Goal: Task Accomplishment & Management: Manage account settings

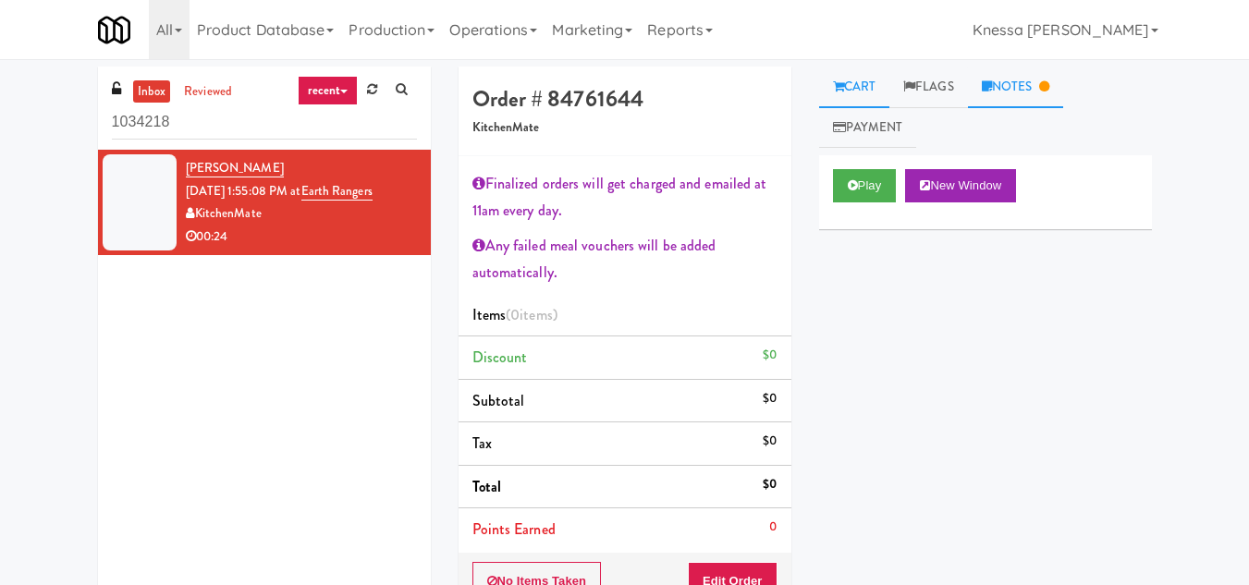
click at [1005, 108] on ul "Cart Flags Notes Payment" at bounding box center [985, 107] width 333 height 81
click at [1013, 96] on link "Notes" at bounding box center [1016, 88] width 96 height 42
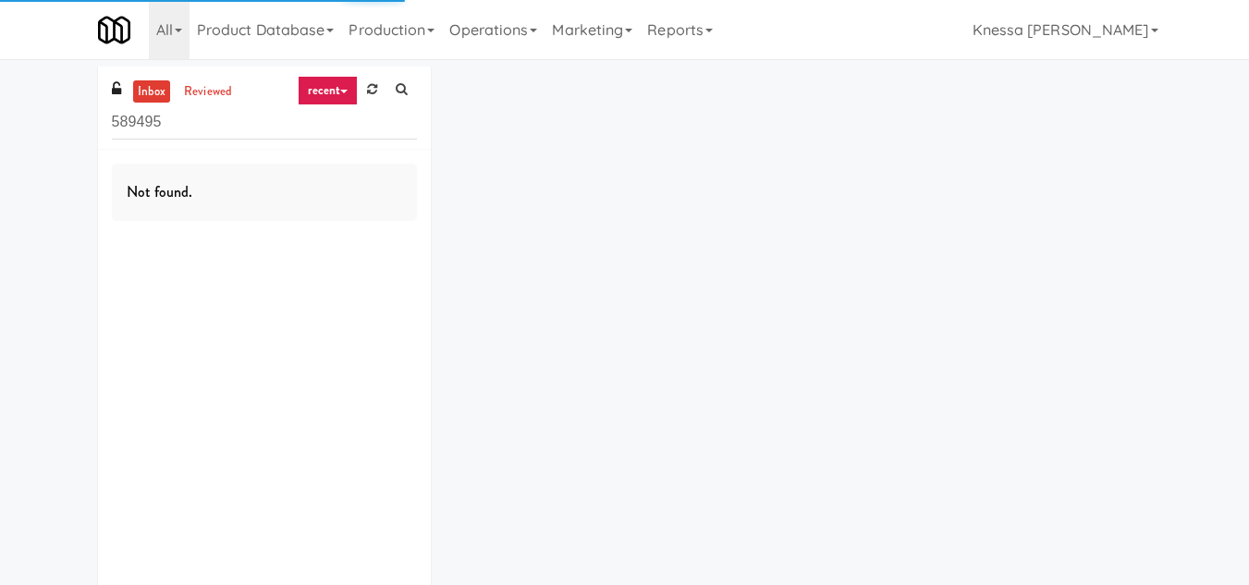
drag, startPoint x: 187, startPoint y: 127, endPoint x: 72, endPoint y: 116, distance: 115.1
click at [72, 116] on div "inbox reviewed recent all unclear take inventory issue suspicious failed recent…" at bounding box center [624, 346] width 1249 height 559
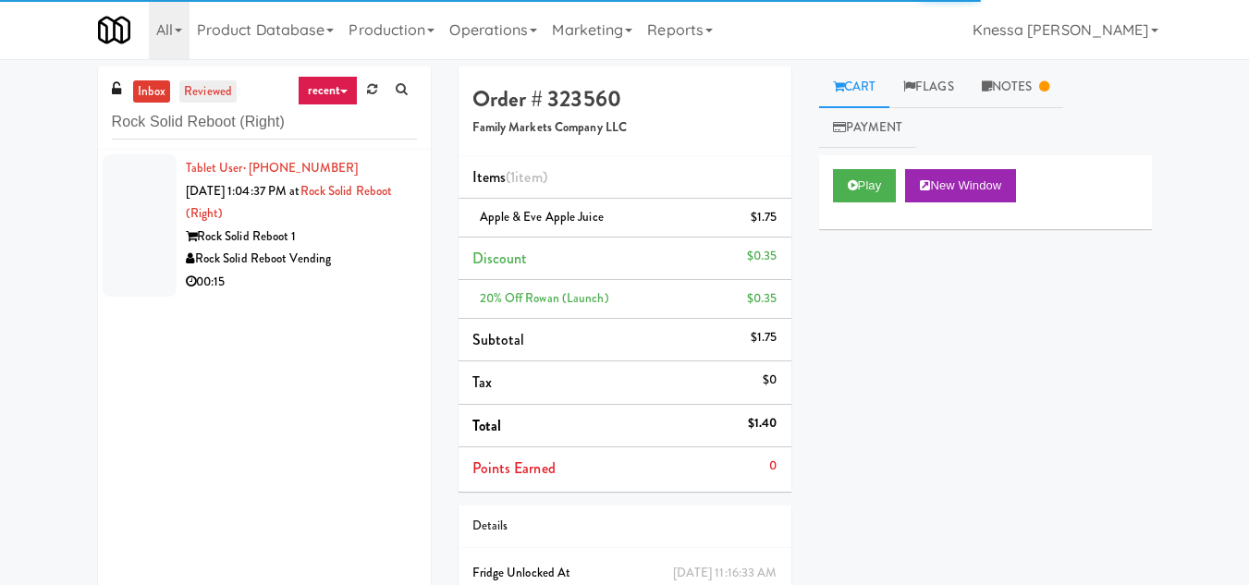
type input "Rock Solid Reboot (Right)"
click at [202, 96] on link "reviewed" at bounding box center [207, 91] width 57 height 23
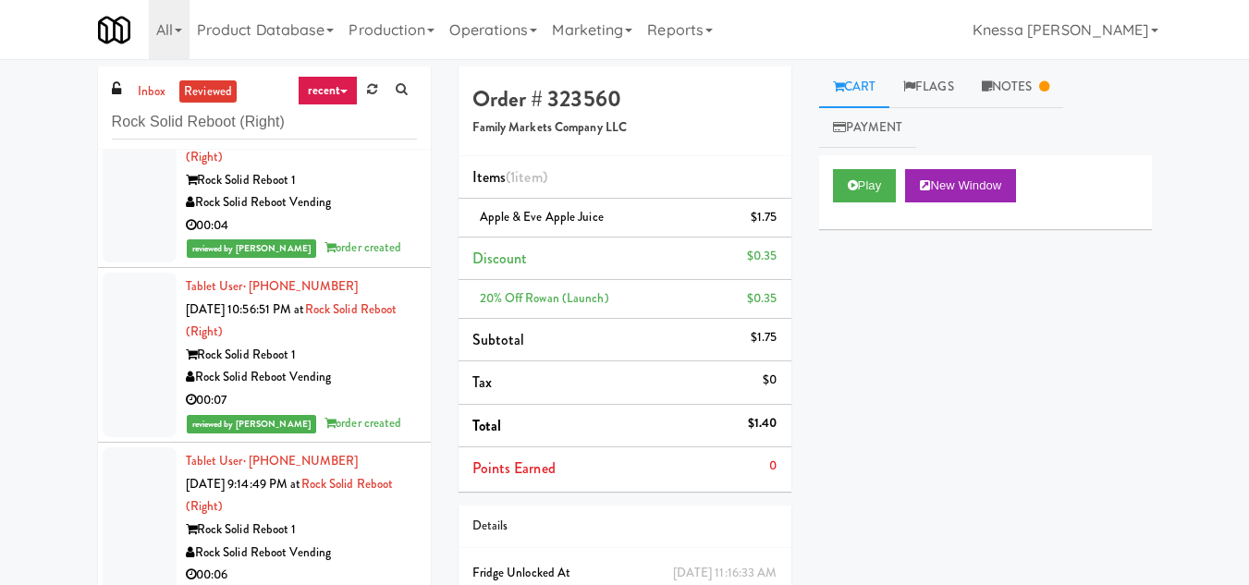
scroll to position [1017, 0]
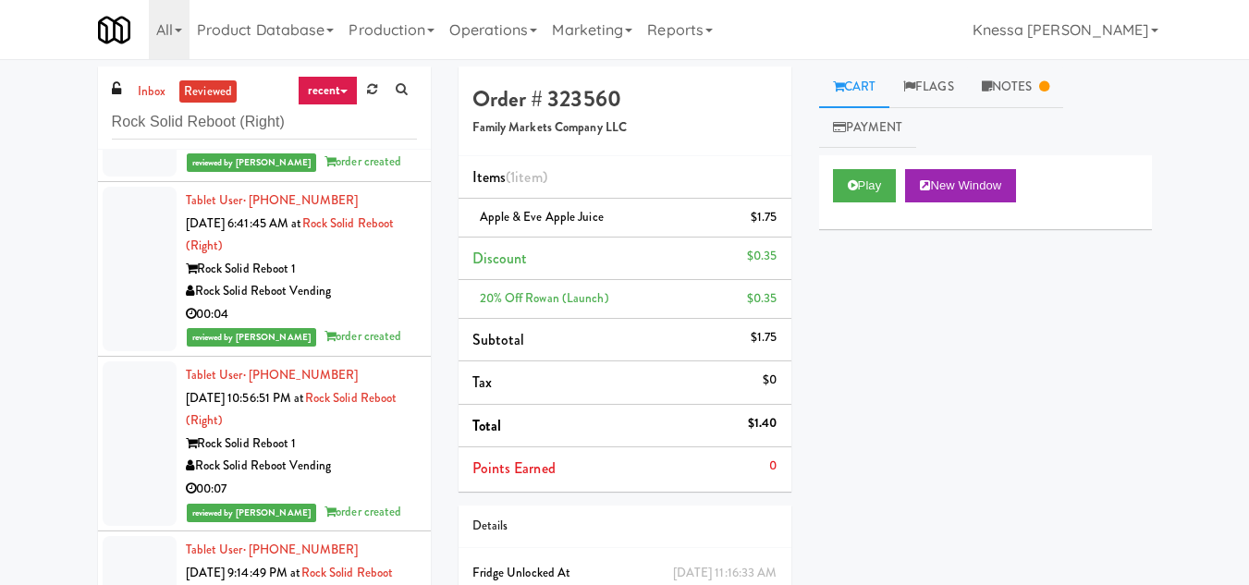
click at [308, 444] on div "Rock Solid Reboot 1" at bounding box center [301, 444] width 231 height 23
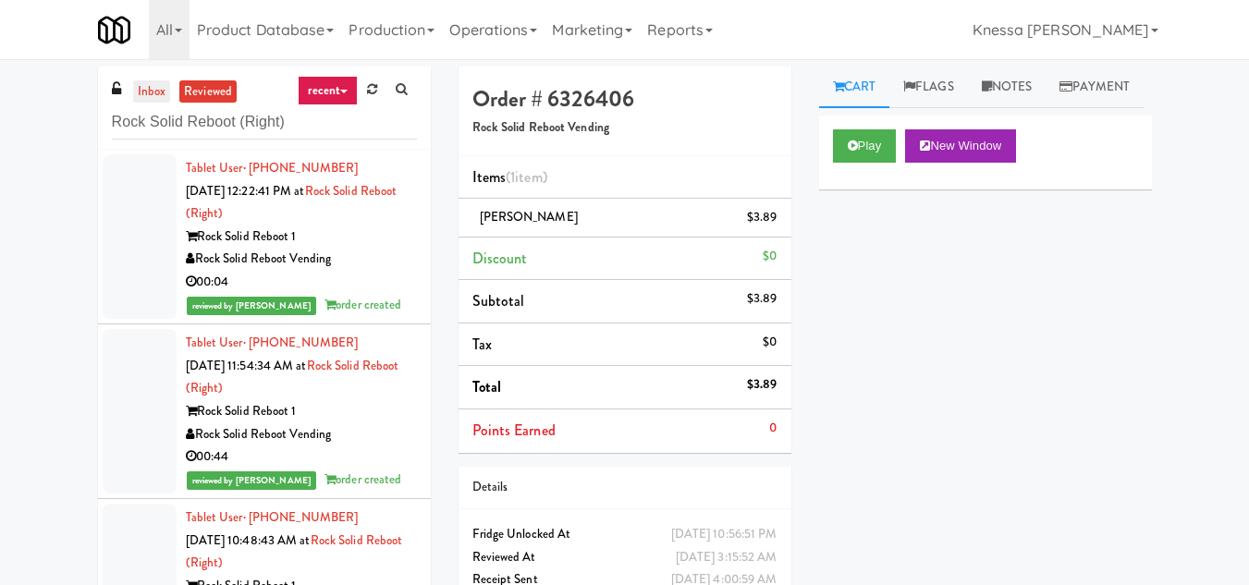
click at [153, 95] on link "inbox" at bounding box center [152, 91] width 38 height 23
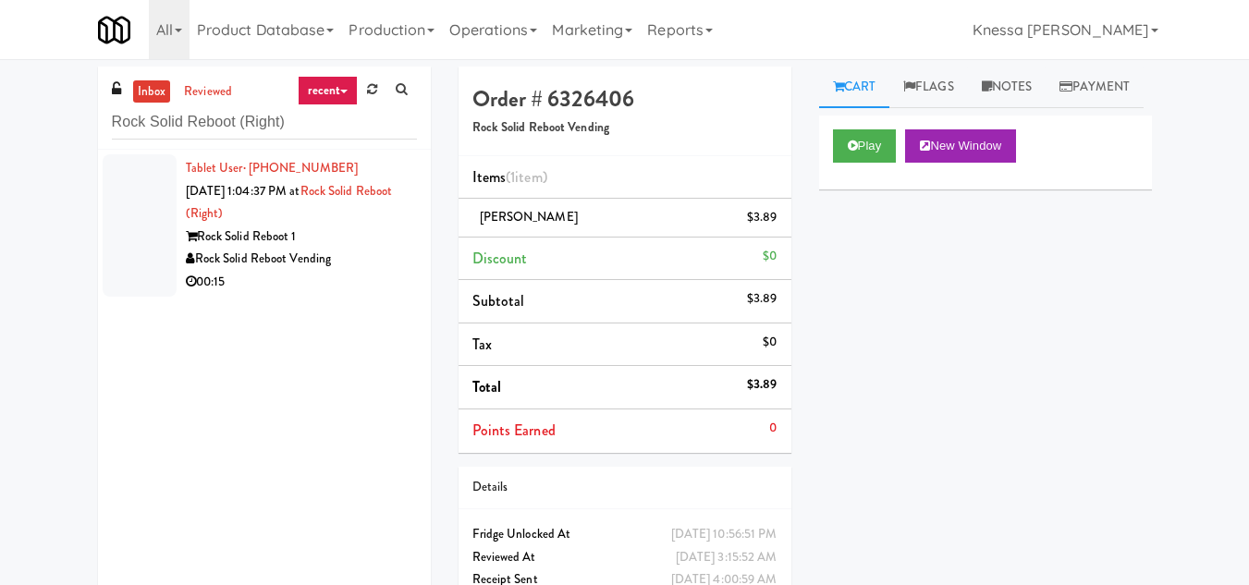
click at [312, 224] on div "Tablet User · (757) 218-4019 Sep 17, 2025 1:04:37 PM at Rock Solid Reboot (Righ…" at bounding box center [301, 225] width 231 height 137
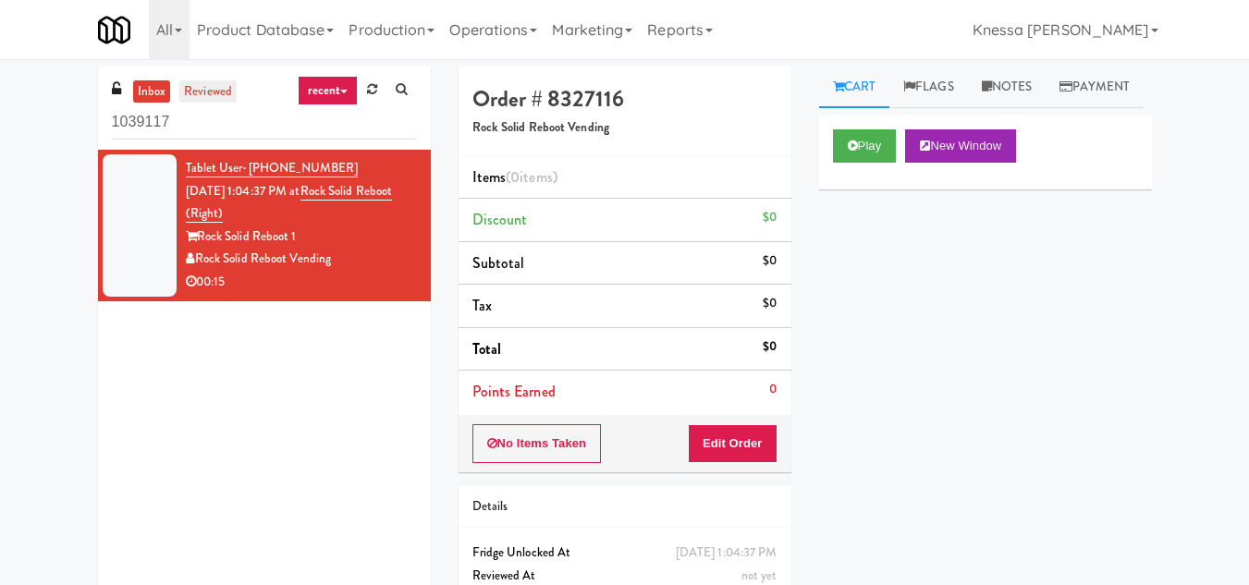
click at [198, 91] on link "reviewed" at bounding box center [207, 91] width 57 height 23
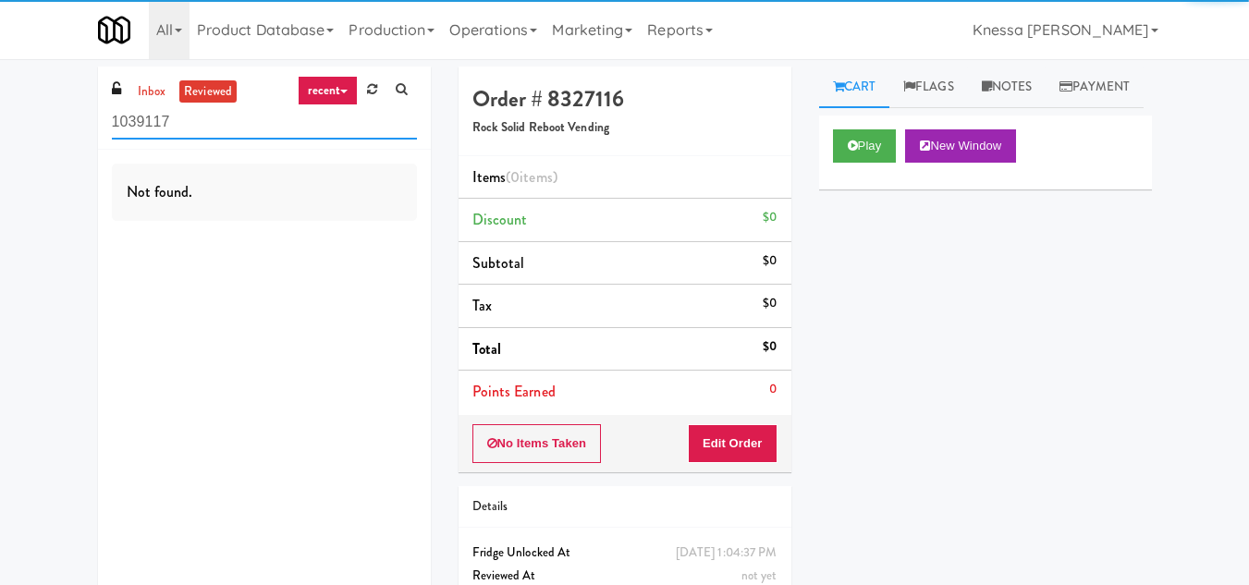
click at [202, 126] on input "1039117" at bounding box center [264, 122] width 305 height 34
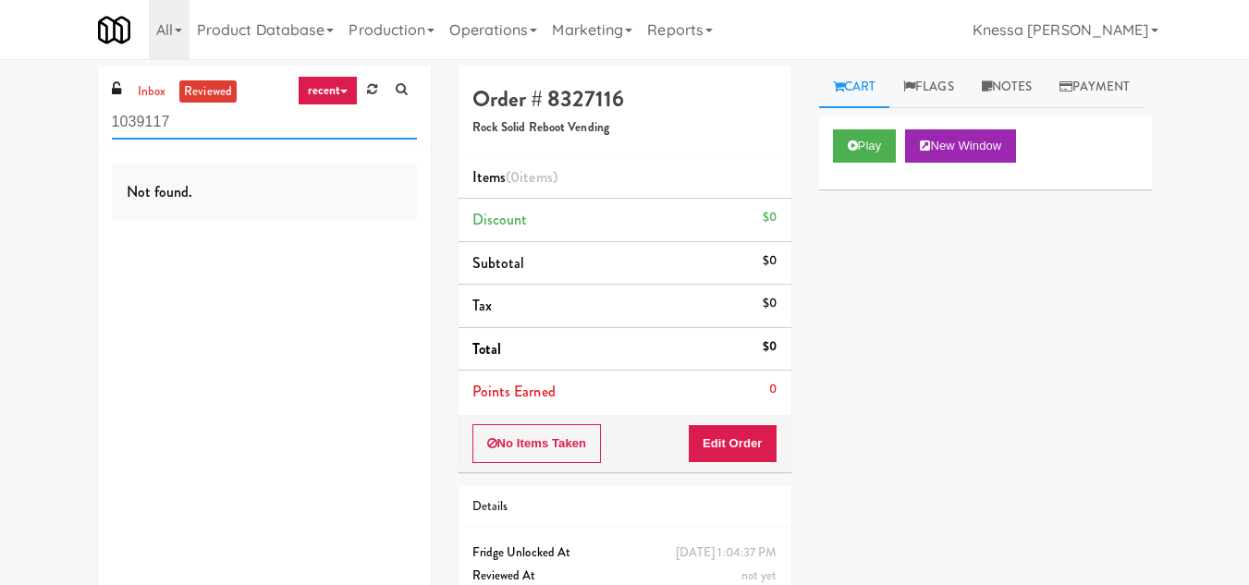
drag, startPoint x: 202, startPoint y: 126, endPoint x: 54, endPoint y: 121, distance: 148.9
click at [54, 121] on div "inbox reviewed recent all unclear take inventory issue suspicious failed recent…" at bounding box center [624, 364] width 1249 height 594
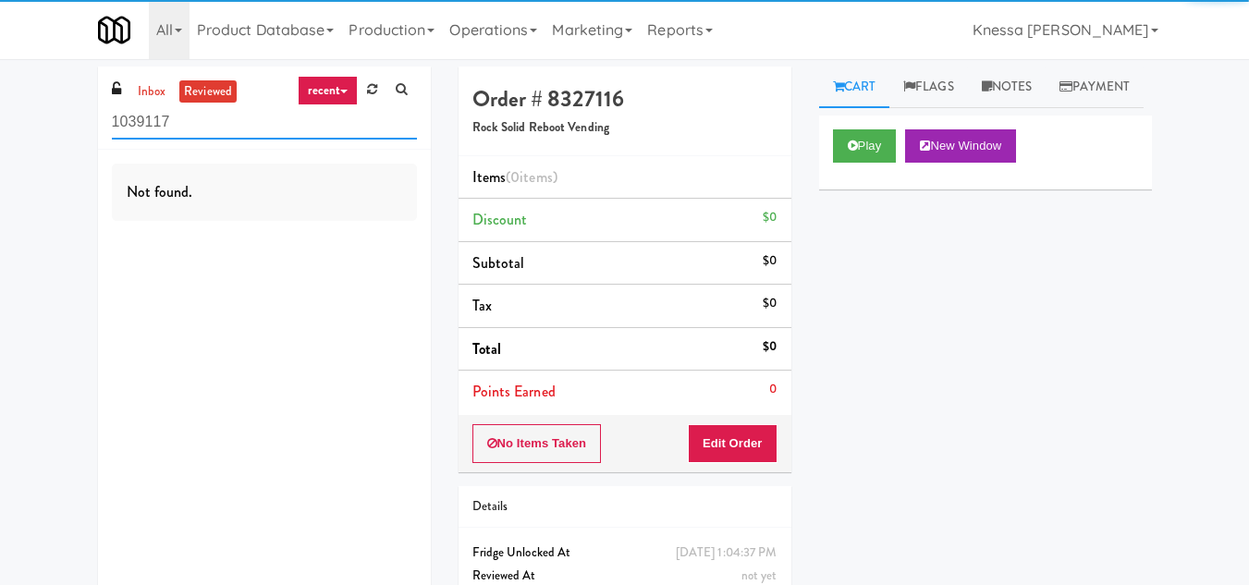
click at [200, 125] on input "1039117" at bounding box center [264, 122] width 305 height 34
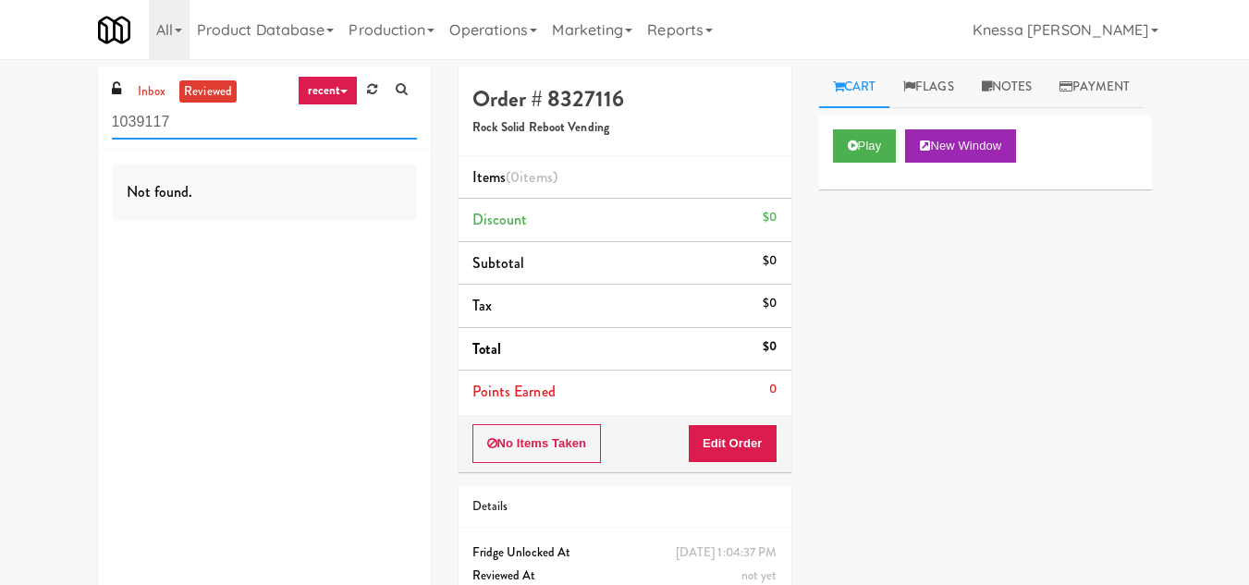
drag, startPoint x: 200, startPoint y: 125, endPoint x: 55, endPoint y: 114, distance: 144.6
click at [55, 114] on div "inbox reviewed recent all unclear take inventory issue suspicious failed recent…" at bounding box center [624, 364] width 1249 height 594
paste input "Rock Solid Reboot (Right)"
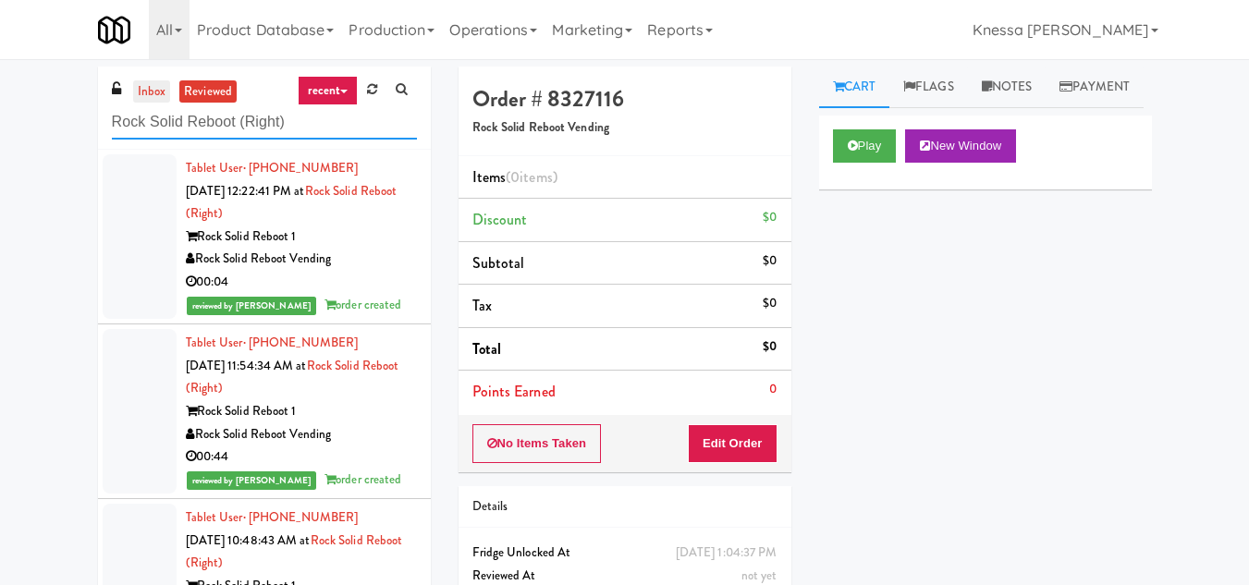
type input "Rock Solid Reboot (Right)"
click at [156, 86] on link "inbox" at bounding box center [152, 91] width 38 height 23
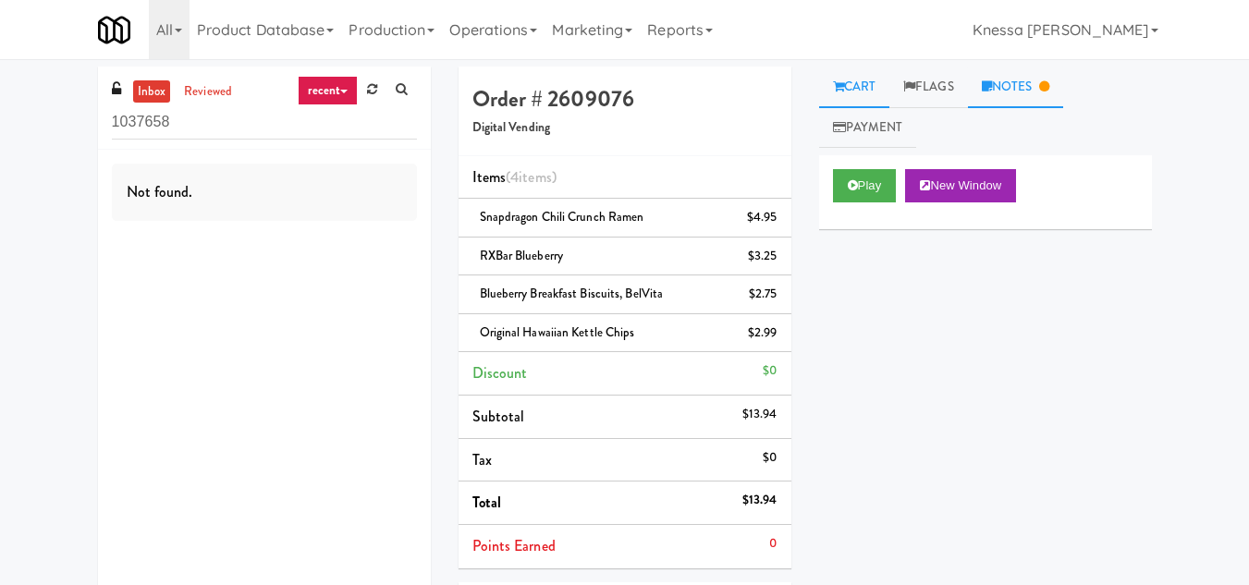
click at [1024, 75] on link "Notes" at bounding box center [1016, 88] width 96 height 42
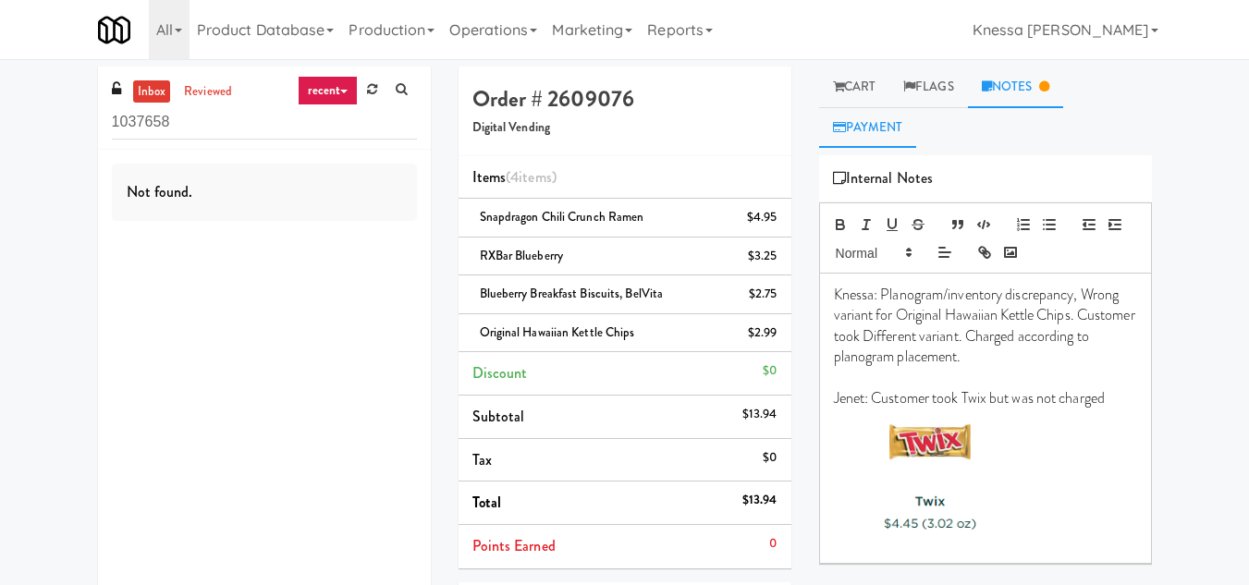
click at [866, 134] on link "Payment" at bounding box center [868, 128] width 98 height 42
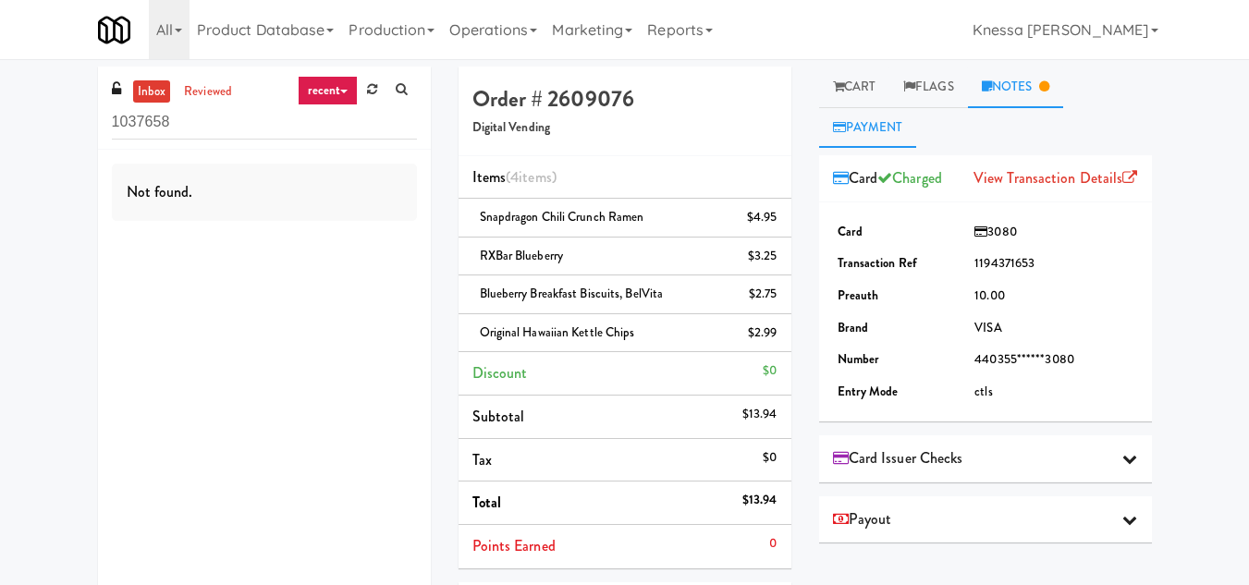
click at [1024, 92] on link "Notes" at bounding box center [1016, 88] width 96 height 42
